Goal: Check status: Check status

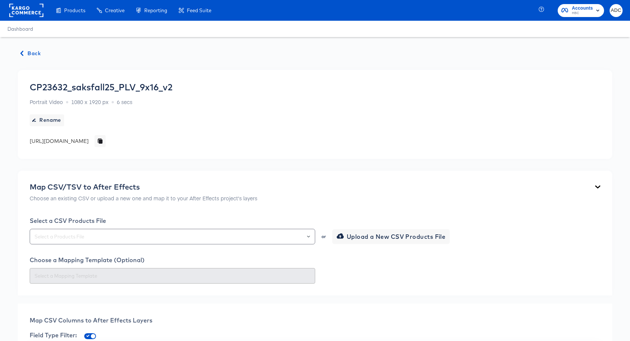
scroll to position [331, 0]
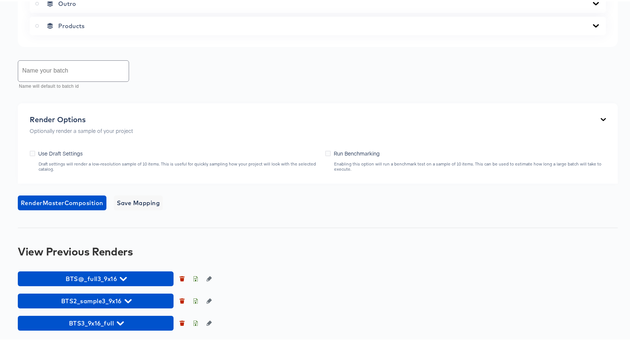
scroll to position [542, 0]
click at [91, 253] on div "View Previous Renders" at bounding box center [318, 250] width 600 height 12
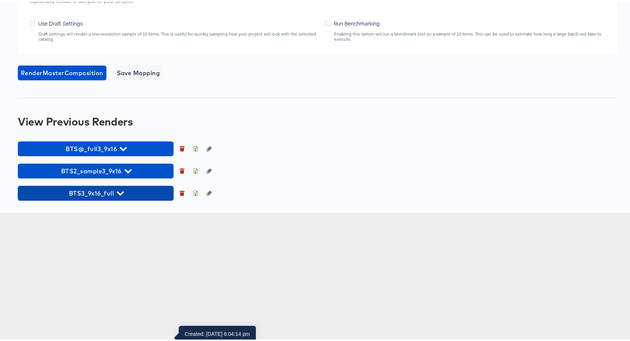
click at [112, 197] on span "BTS3_9x16_full" at bounding box center [95, 192] width 148 height 10
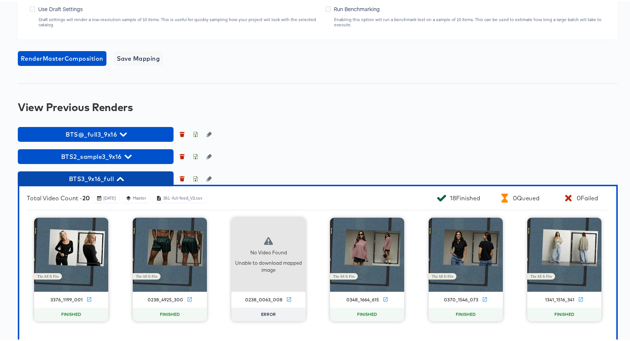
click at [106, 183] on span "BTS3_9x16_full" at bounding box center [95, 177] width 148 height 10
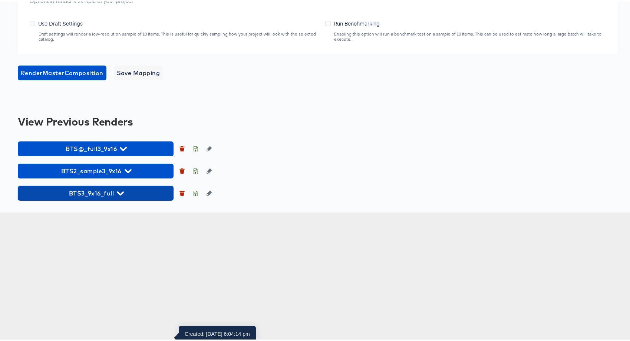
click at [126, 197] on span "BTS3_9x16_full" at bounding box center [95, 192] width 148 height 10
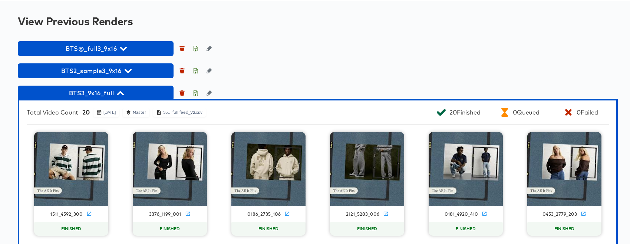
scroll to position [671, 0]
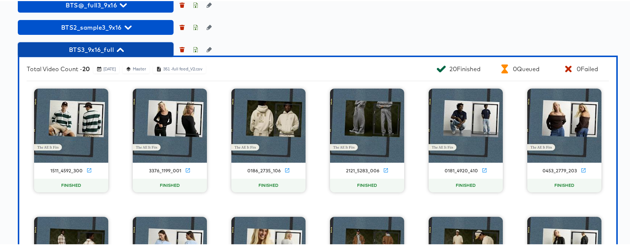
click at [93, 54] on span "BTS3_9x16_full" at bounding box center [95, 48] width 148 height 10
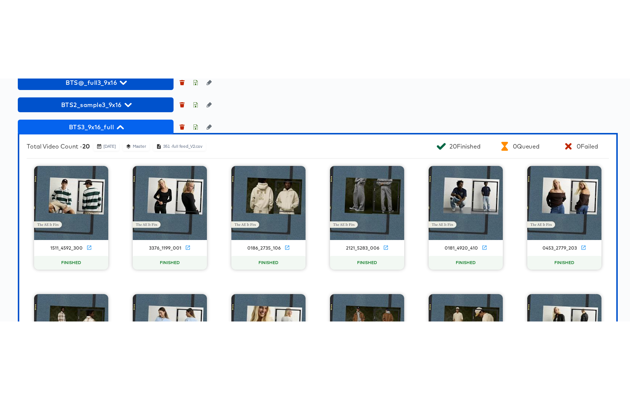
scroll to position [638, 0]
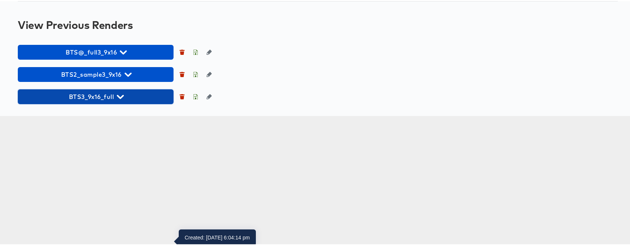
click at [117, 98] on icon "button" at bounding box center [120, 96] width 7 height 4
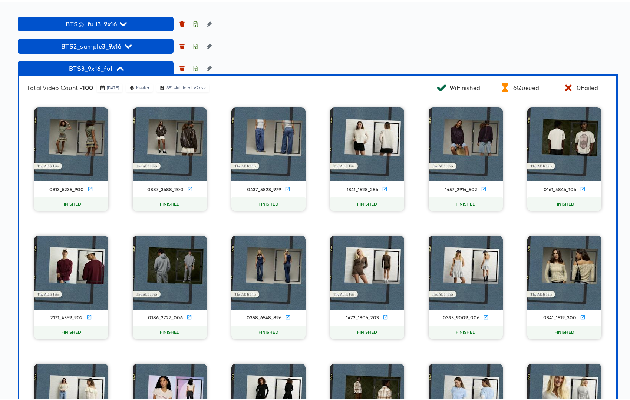
scroll to position [537, 0]
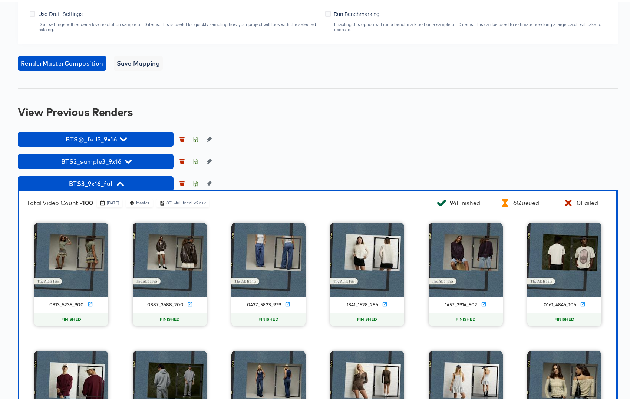
click at [113, 187] on span "BTS3_9x16_full" at bounding box center [95, 182] width 148 height 10
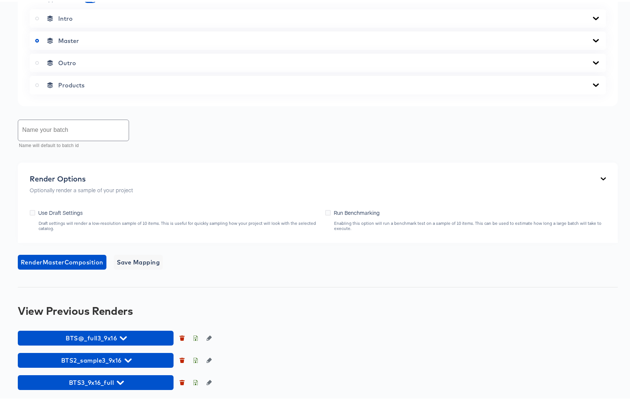
scroll to position [483, 0]
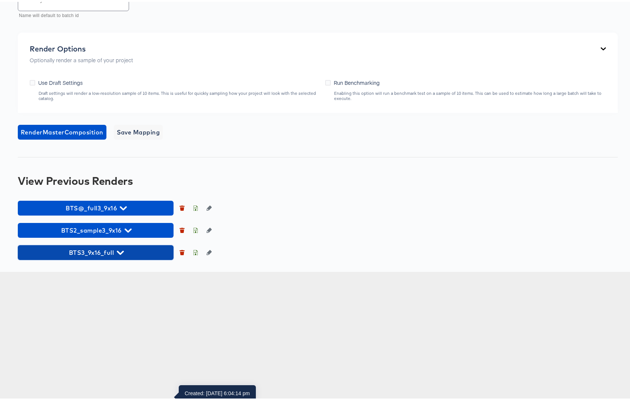
click at [105, 256] on span "BTS3_9x16_full" at bounding box center [95, 251] width 148 height 10
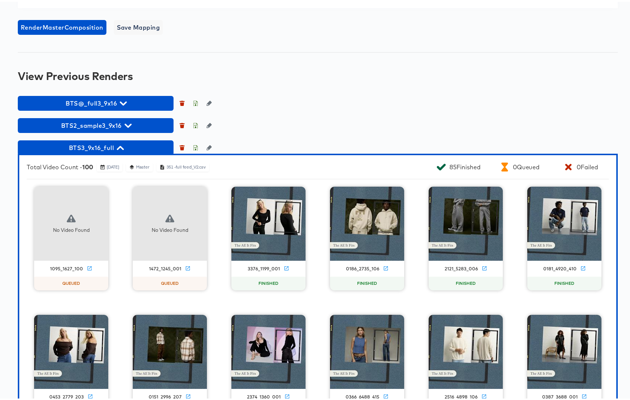
scroll to position [739, 0]
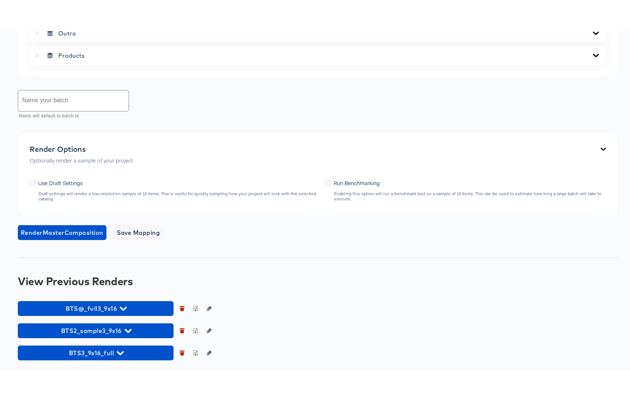
scroll to position [482, 0]
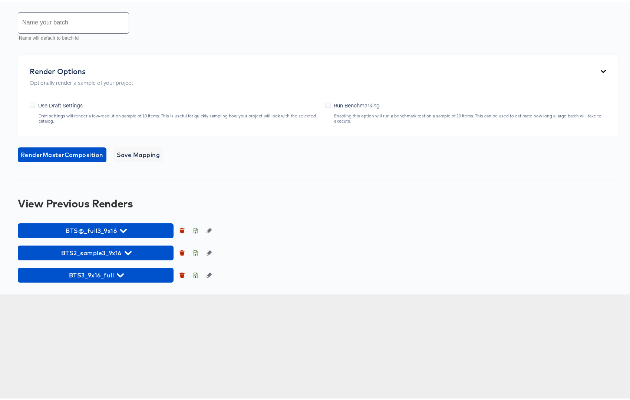
click at [232, 281] on div "BTS@_full3_9x16 BTS2_sample3_9x16 BTS3_9x16_full" at bounding box center [318, 251] width 600 height 59
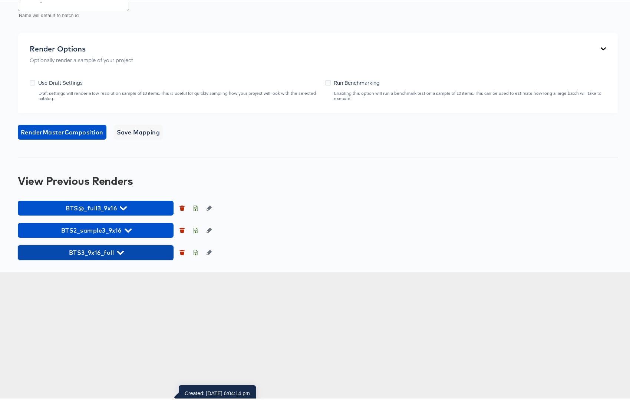
click at [106, 256] on span "BTS3_9x16_full" at bounding box center [95, 251] width 148 height 10
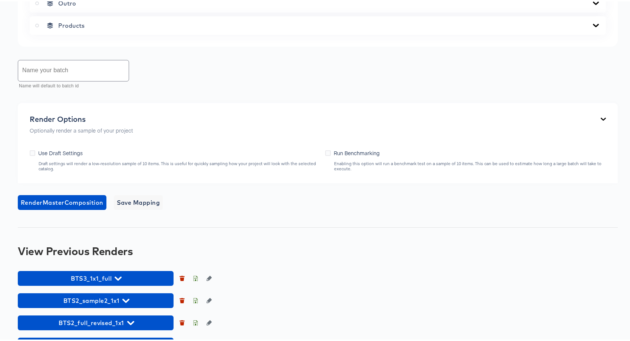
scroll to position [473, 0]
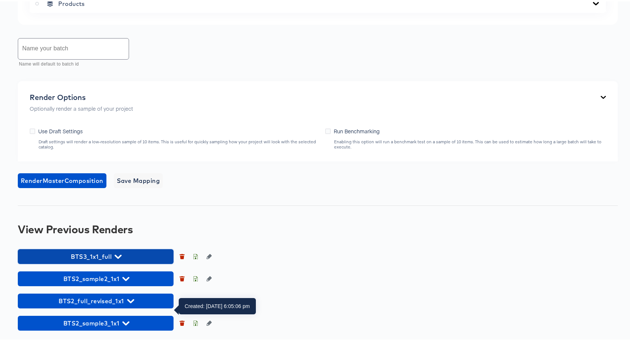
click at [119, 255] on icon "button" at bounding box center [118, 255] width 7 height 4
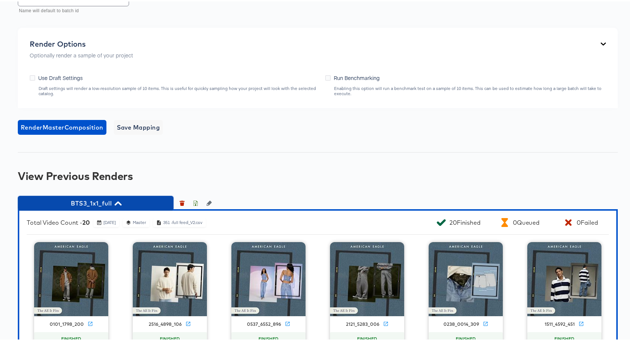
click at [113, 207] on span "BTS3_1x1_full" at bounding box center [95, 202] width 148 height 10
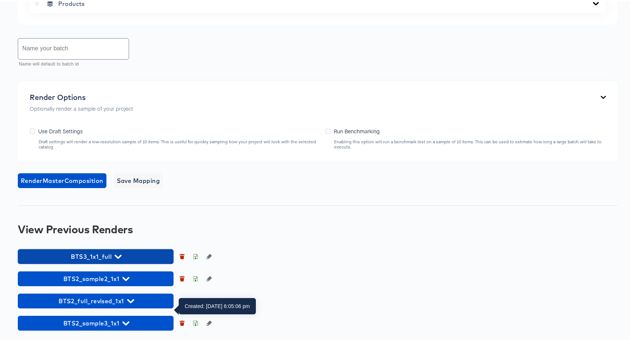
click at [113, 255] on span "BTS3_1x1_full" at bounding box center [95, 255] width 148 height 10
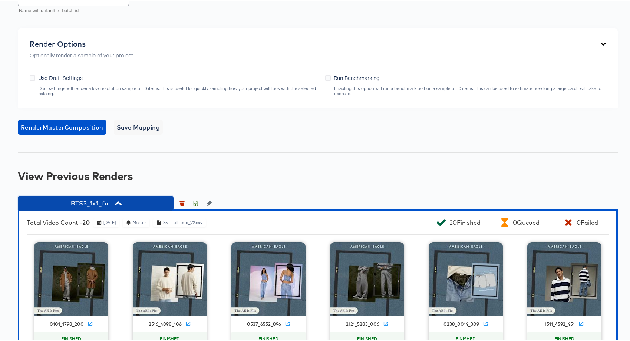
click at [113, 207] on span "BTS3_1x1_full" at bounding box center [95, 202] width 148 height 10
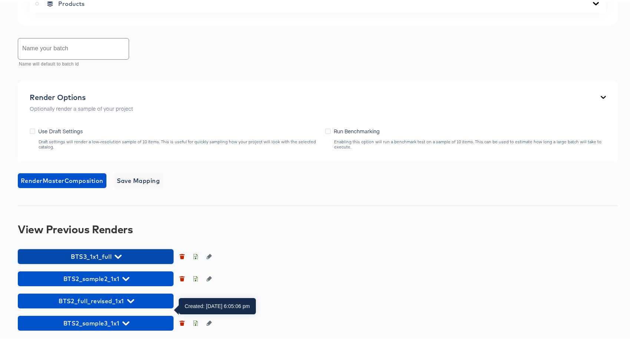
click at [98, 255] on span "BTS3_1x1_full" at bounding box center [95, 255] width 148 height 10
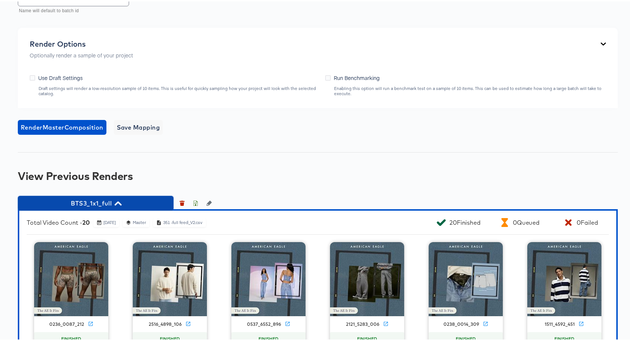
click at [99, 207] on span "BTS3_1x1_full" at bounding box center [95, 202] width 148 height 10
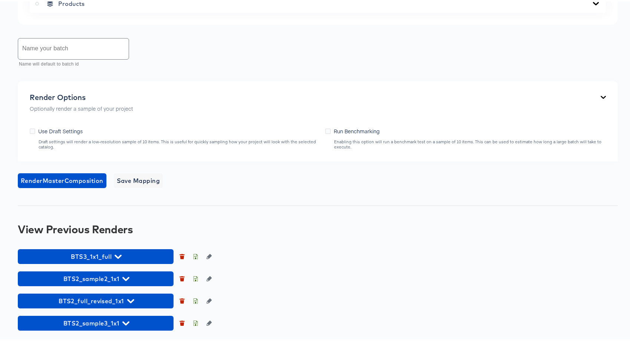
click at [272, 288] on div "BTS3_1x1_full BTS2_sample2_1x1 BTS2_full_revised_1x1 BTS2_sample3_1x1" at bounding box center [318, 289] width 600 height 82
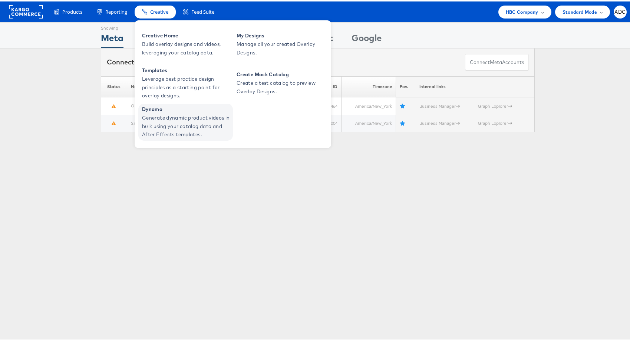
click at [160, 116] on span "Generate dynamic product videos in bulk using your catalog data and After Effec…" at bounding box center [186, 124] width 89 height 25
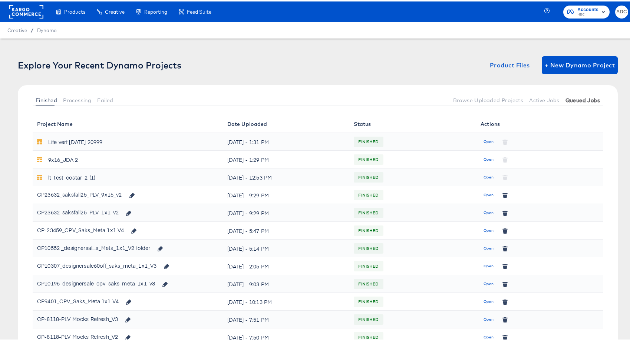
click at [575, 98] on span "Queued Jobs" at bounding box center [582, 99] width 34 height 6
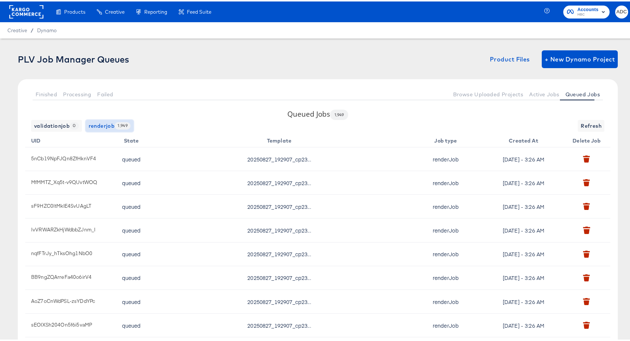
click at [112, 125] on span "renderjob 1,949" at bounding box center [110, 124] width 42 height 9
click at [580, 122] on span "Refresh" at bounding box center [590, 124] width 21 height 9
click at [107, 125] on span "renderjob 1,911" at bounding box center [110, 124] width 42 height 9
click at [106, 125] on span "renderjob 1,911" at bounding box center [110, 124] width 42 height 9
click at [105, 124] on span "renderjob 1,911" at bounding box center [110, 124] width 42 height 9
